Goal: Information Seeking & Learning: Learn about a topic

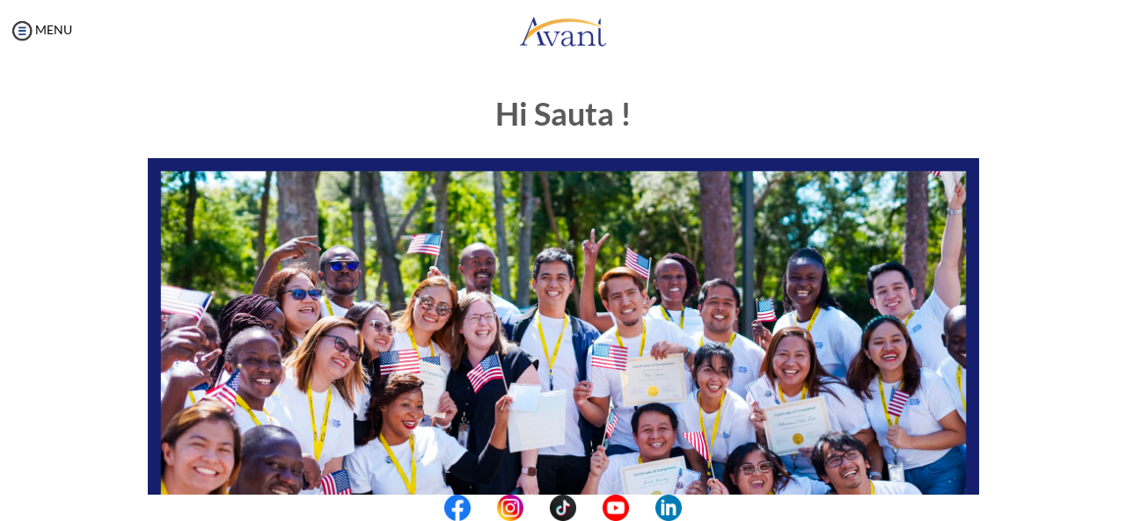
scroll to position [455, 0]
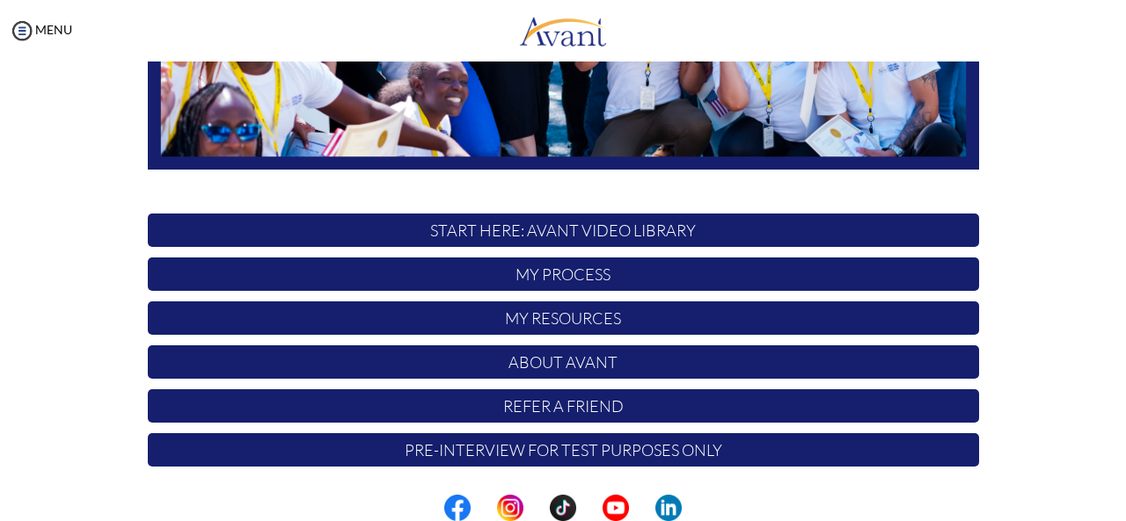
click at [1067, 493] on div "Hi Sauta ! START HERE: Avant Video Library My Process My Resources About Avant …" at bounding box center [563, 95] width 1090 height 942
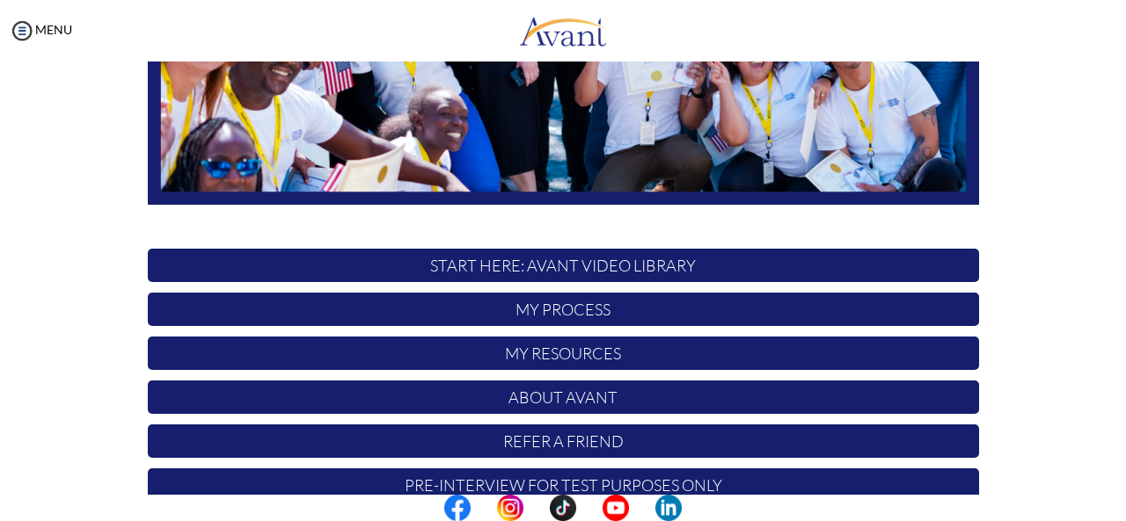
click at [1115, 500] on center at bounding box center [563, 508] width 1126 height 26
click at [1090, 462] on div "Hi Sauta ! START HERE: Avant Video Library My Process My Resources About Avant …" at bounding box center [563, 130] width 1090 height 942
click at [1125, 513] on center at bounding box center [563, 508] width 1126 height 26
click at [1073, 400] on div "Hi Sauta ! START HERE: Avant Video Library My Process My Resources About Avant …" at bounding box center [563, 130] width 1090 height 942
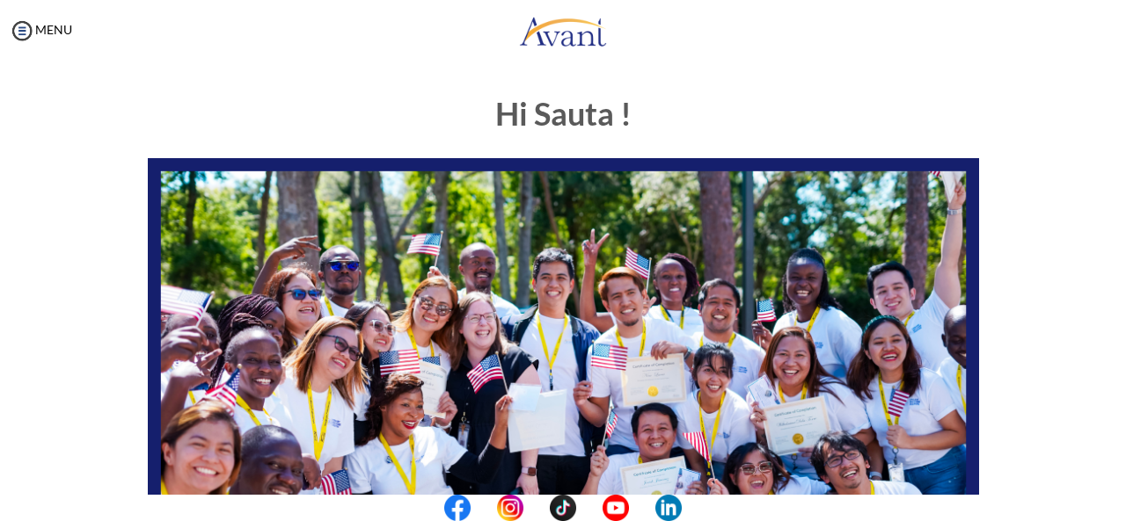
scroll to position [455, 0]
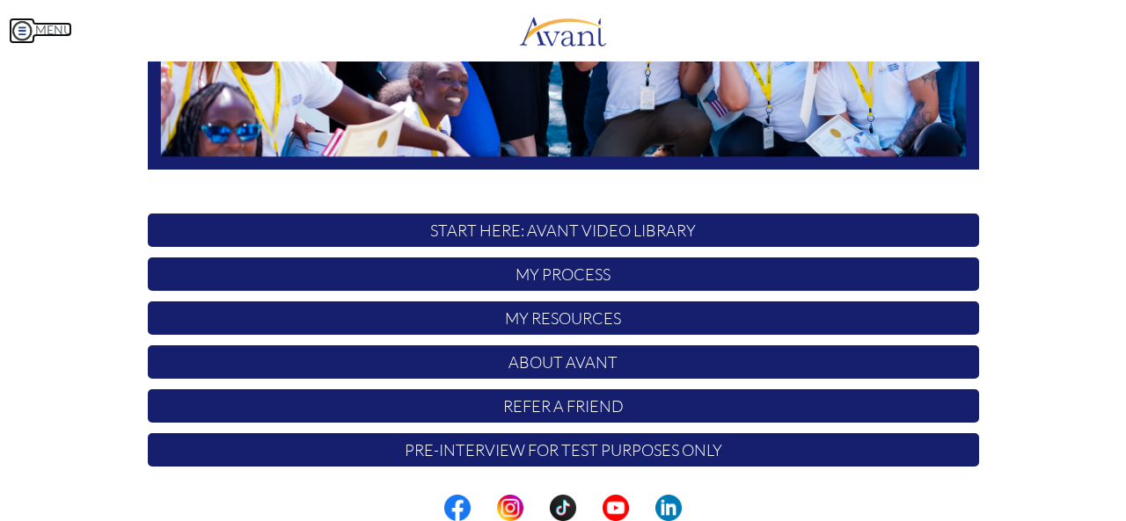
click at [21, 36] on img at bounding box center [22, 31] width 26 height 26
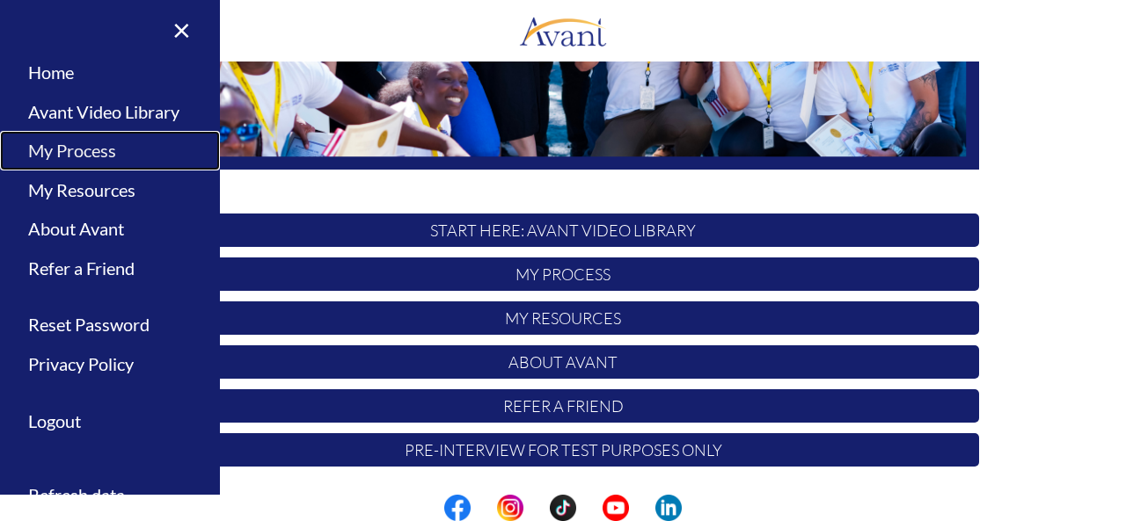
click at [90, 148] on link "My Process" at bounding box center [110, 151] width 220 height 40
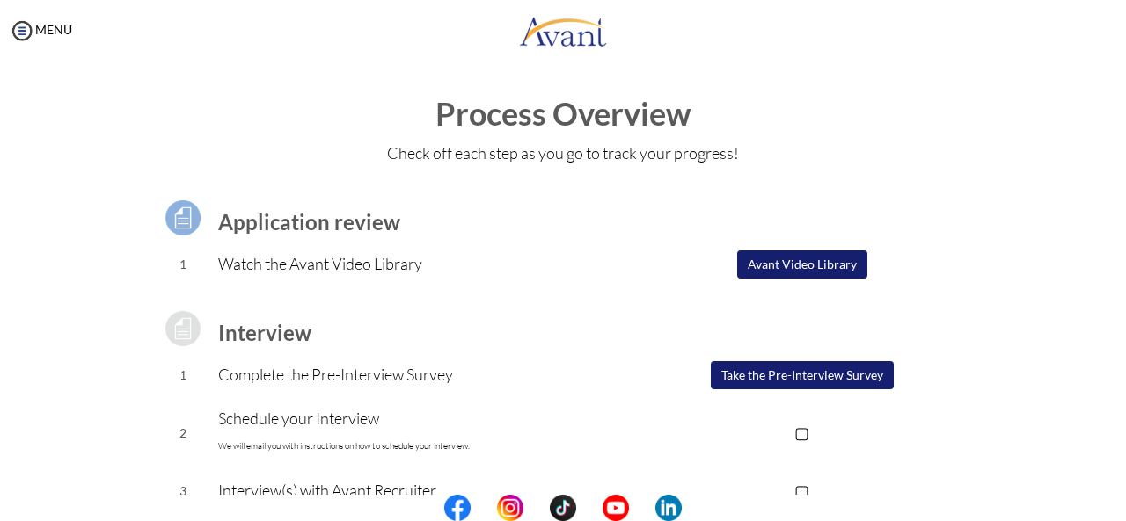
click at [794, 268] on button "Avant Video Library" at bounding box center [802, 265] width 130 height 28
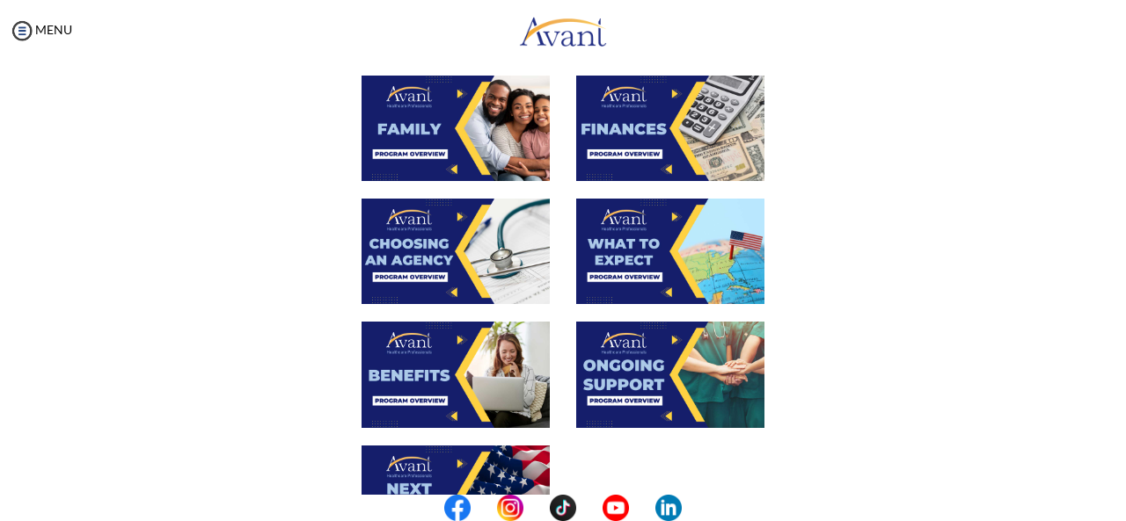
click at [447, 132] on img at bounding box center [455, 129] width 188 height 106
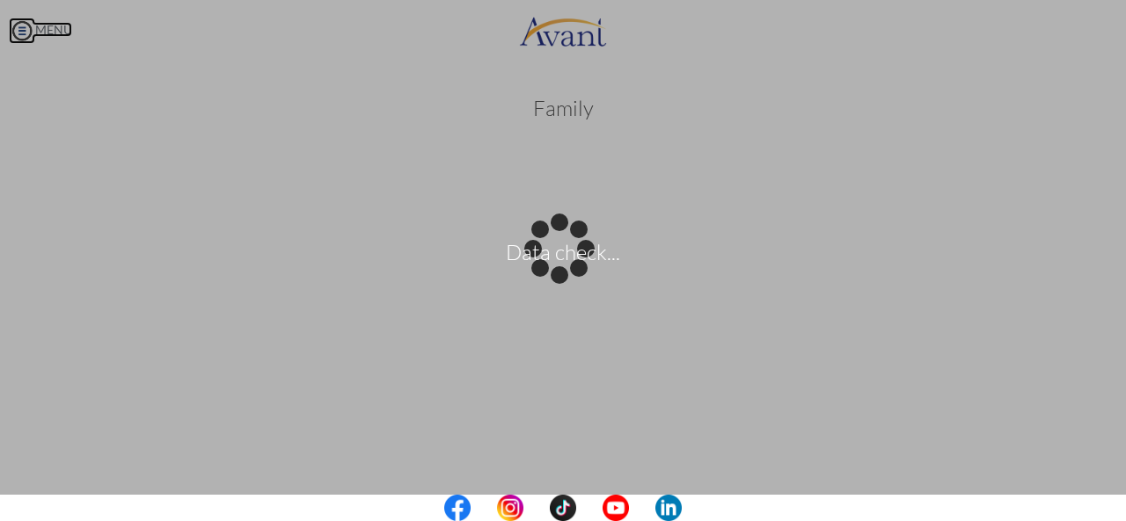
click at [21, 33] on body "Data check... Maintenance break. Please come back in 2 hours. MENU My Status Wh…" at bounding box center [563, 260] width 1126 height 521
drag, startPoint x: 803, startPoint y: 177, endPoint x: 641, endPoint y: 215, distance: 166.2
click at [575, 249] on div "Data check..." at bounding box center [562, 261] width 25 height 25
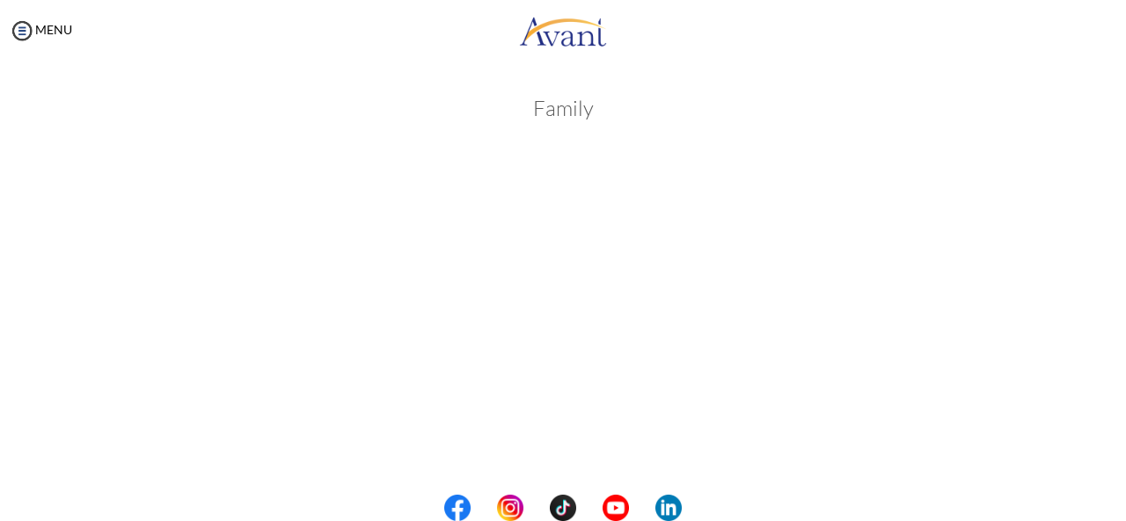
scroll to position [456, 0]
